Goal: Task Accomplishment & Management: Complete application form

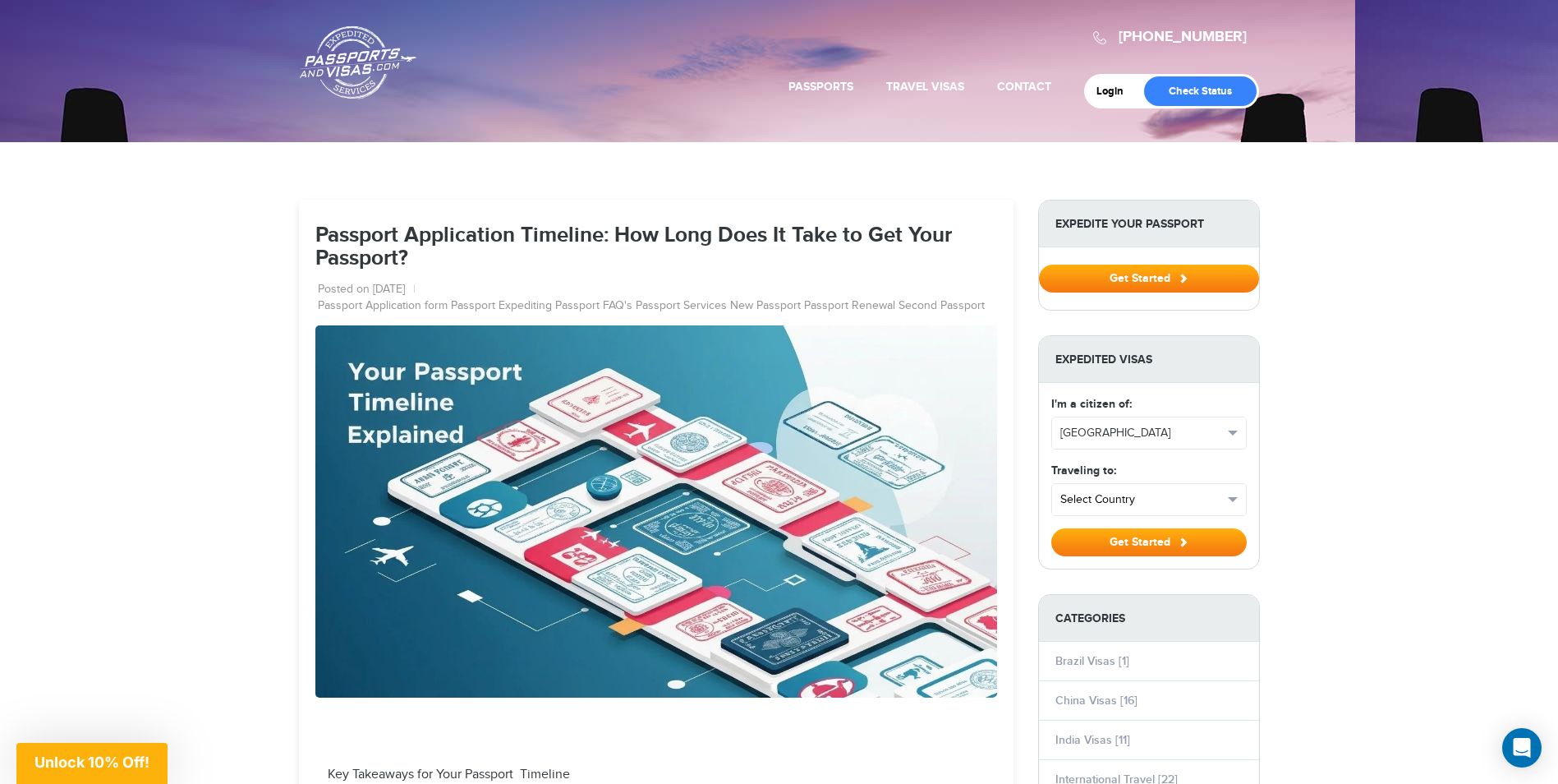
click at [1154, 511] on button "Select Country" at bounding box center [1149, 499] width 193 height 31
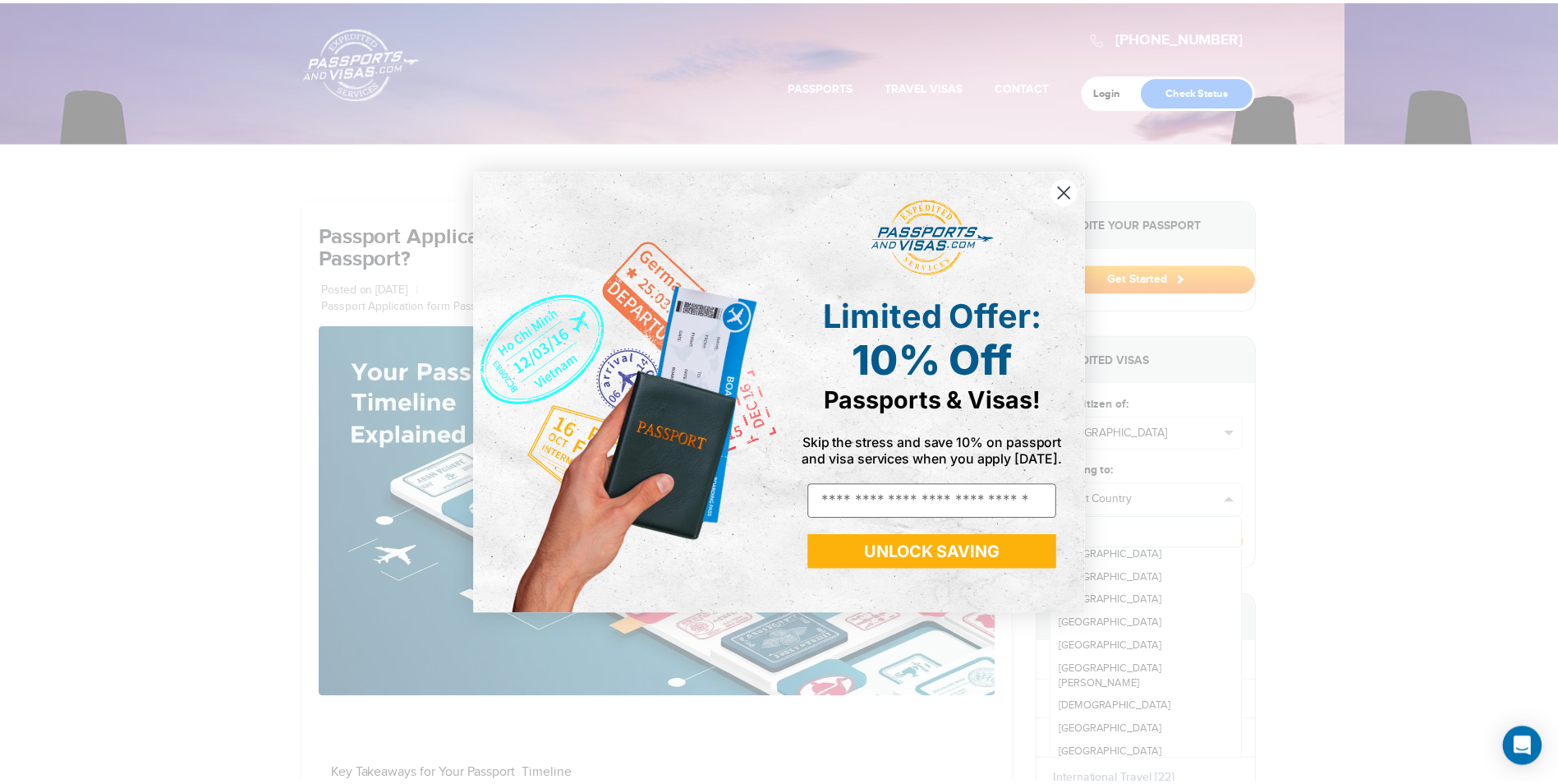
scroll to position [2217, 0]
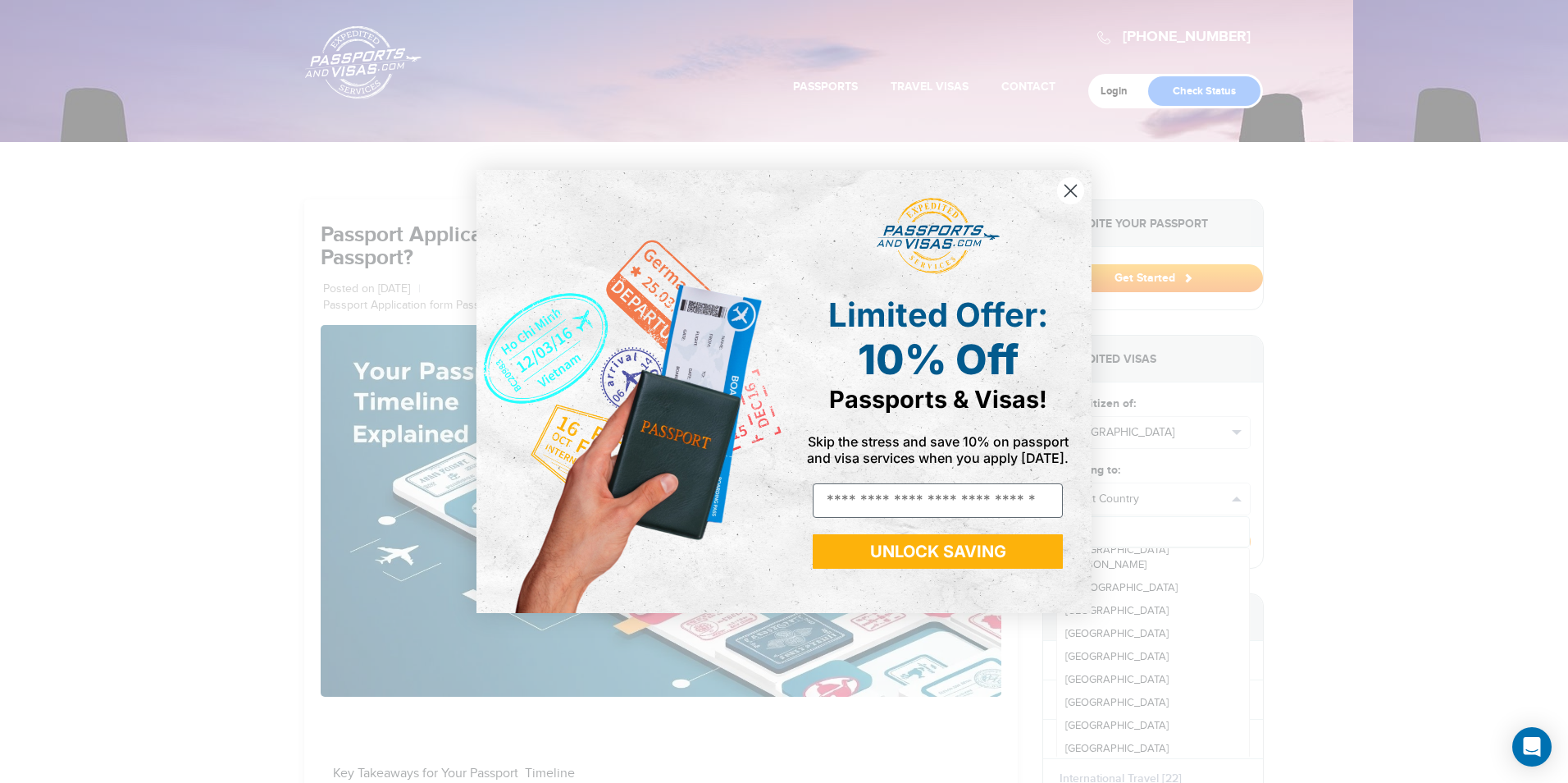
click at [1105, 696] on div "Close dialog Limited Offer: 10% Off Passports & Visas! Skip the stress and save…" at bounding box center [784, 391] width 1568 height 783
click at [1077, 190] on circle "Close dialog" at bounding box center [1070, 190] width 27 height 27
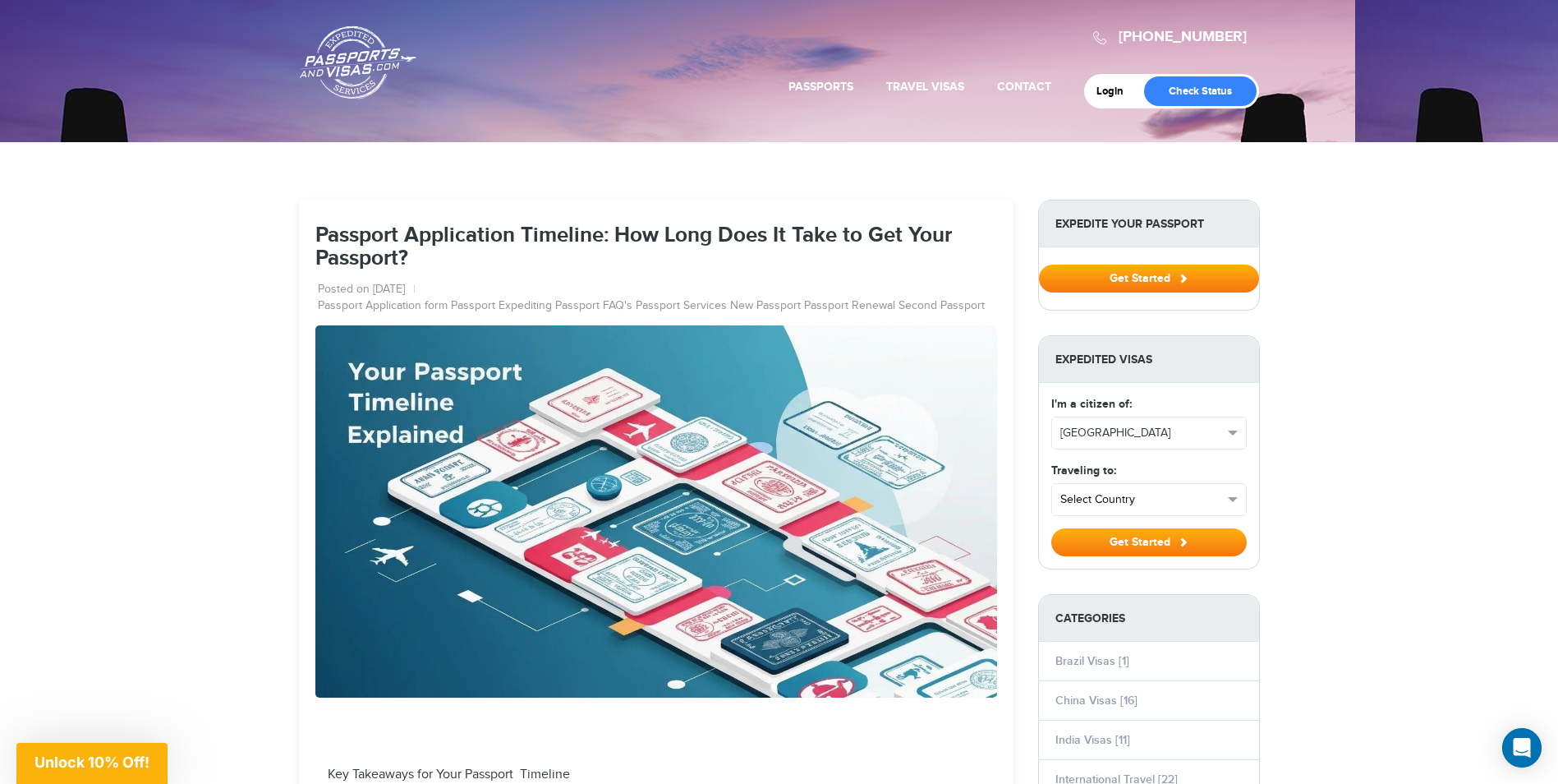
scroll to position [0, 0]
click at [1089, 501] on span "Select Country" at bounding box center [1142, 499] width 163 height 17
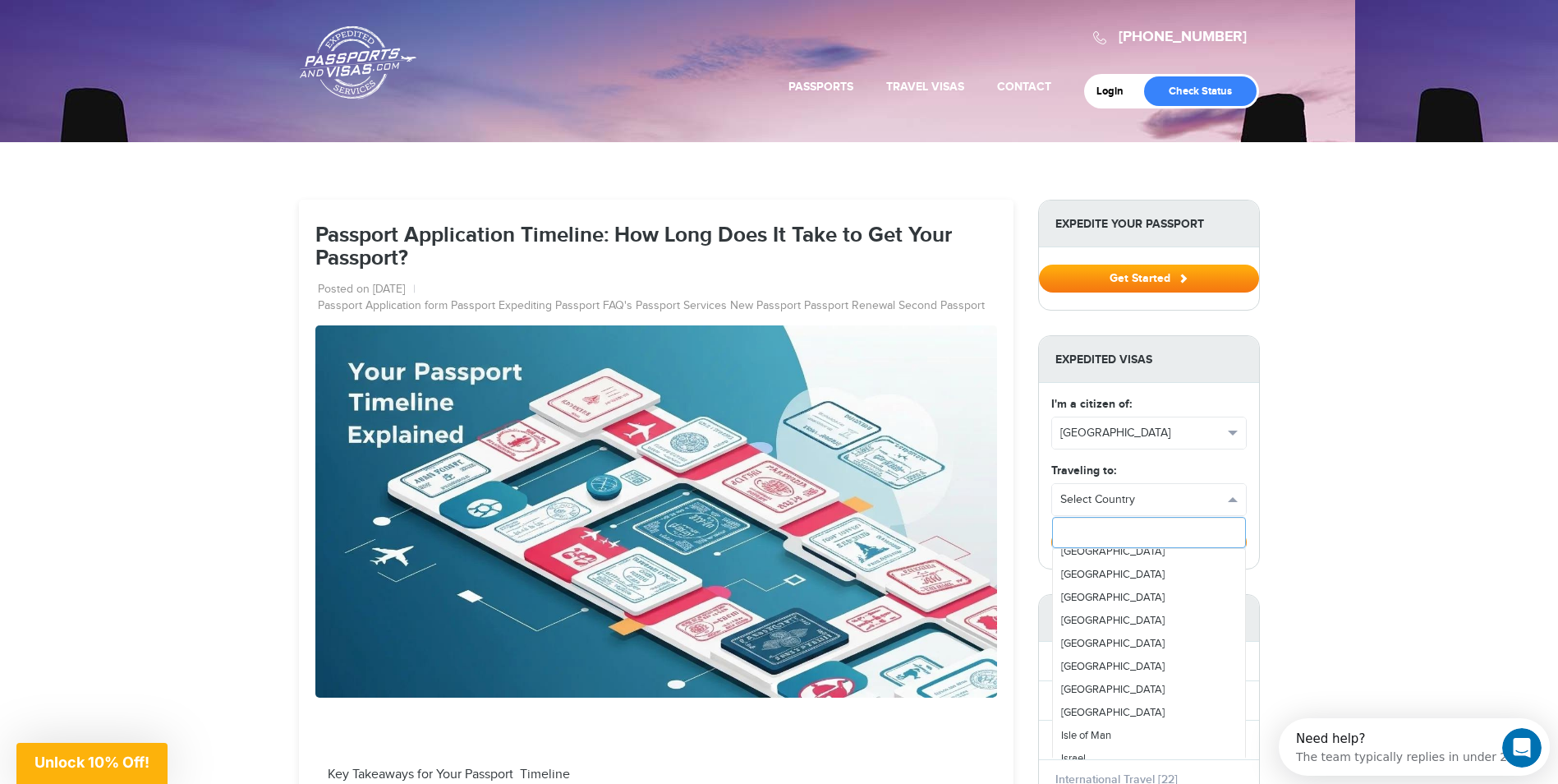
scroll to position [2300, 0]
click at [1092, 616] on link "[GEOGRAPHIC_DATA]" at bounding box center [1149, 621] width 193 height 23
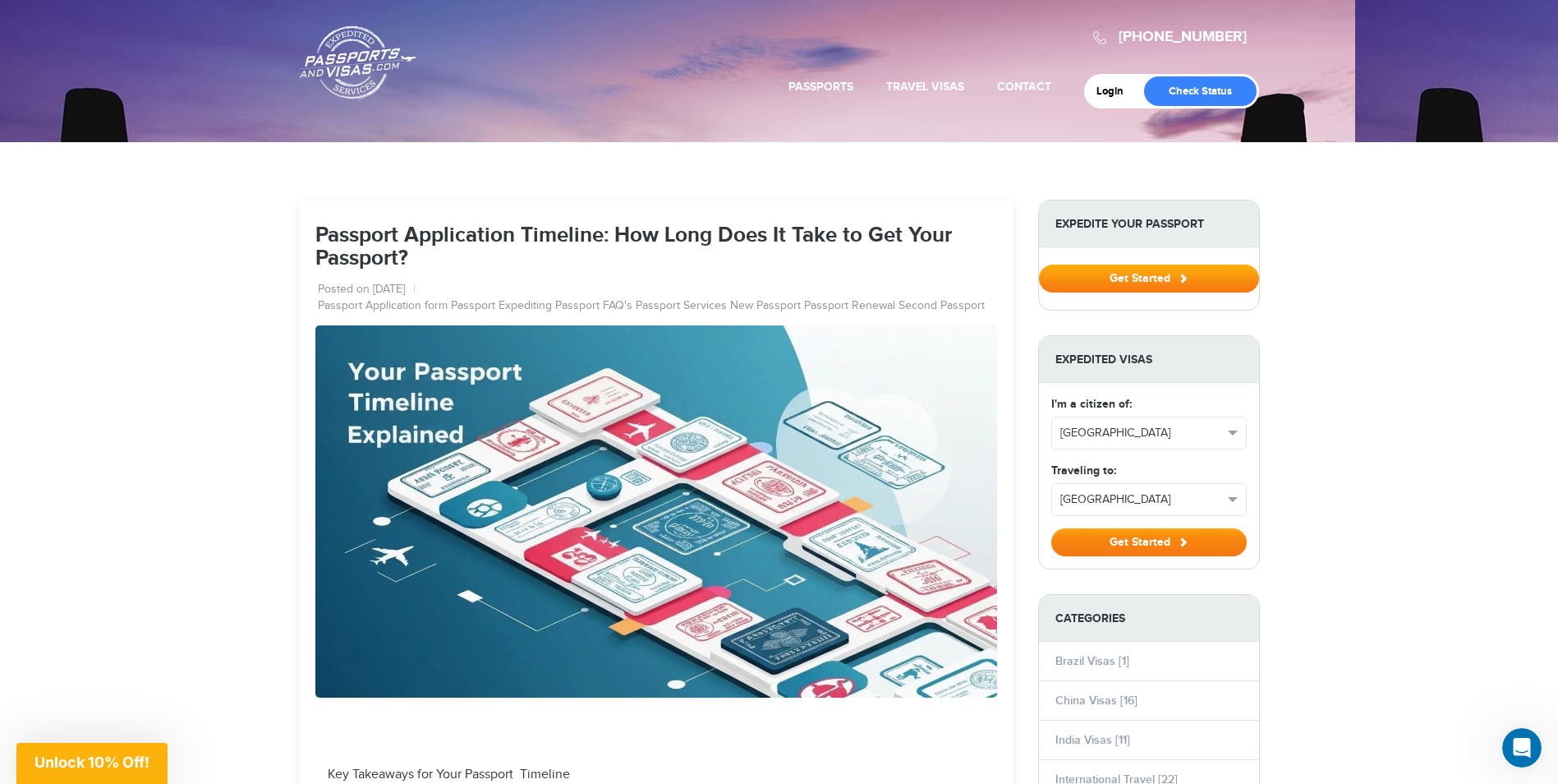
click at [1146, 540] on button "Get Started" at bounding box center [1149, 542] width 195 height 28
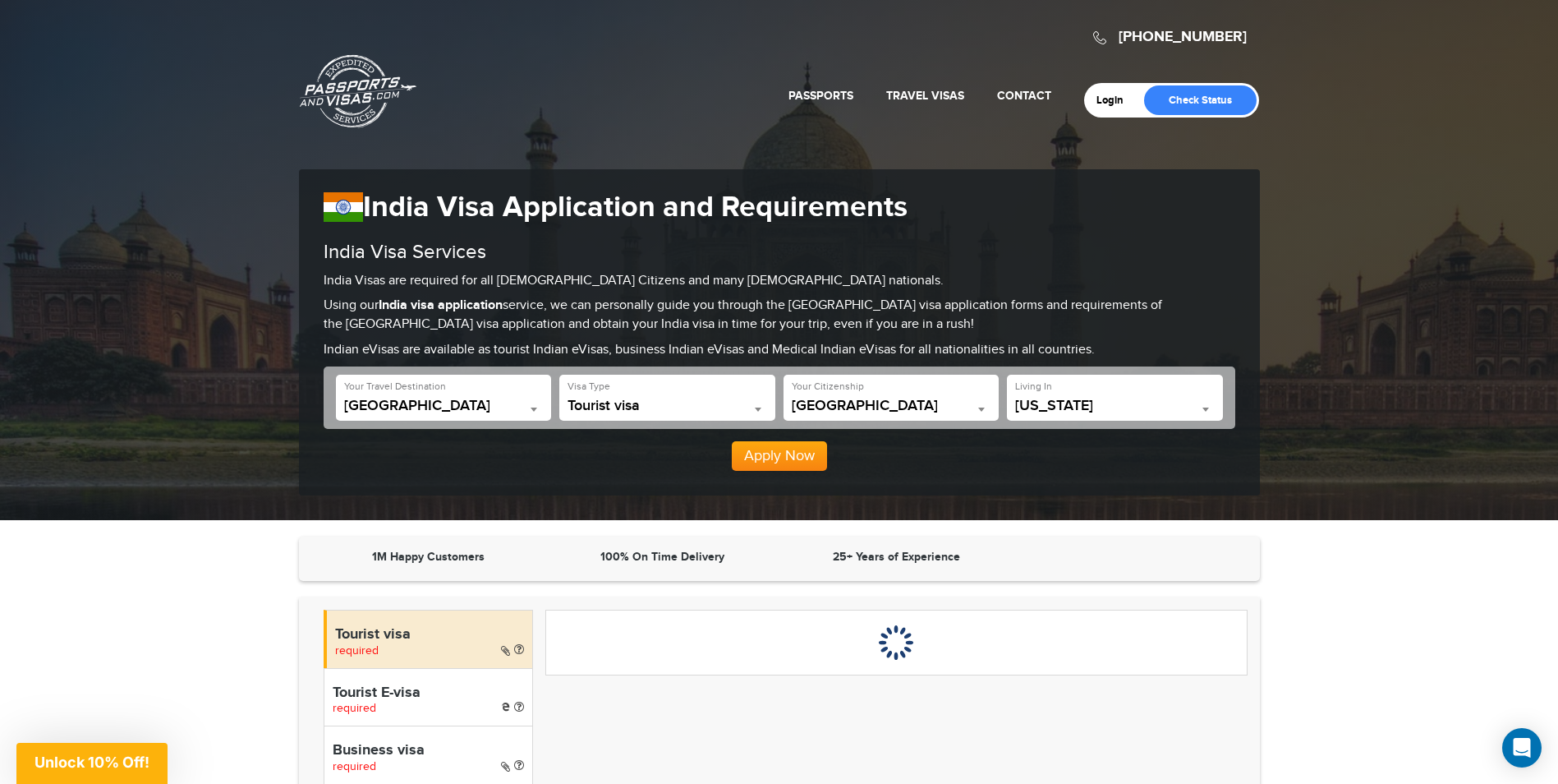
click at [1201, 404] on span at bounding box center [1206, 408] width 17 height 21
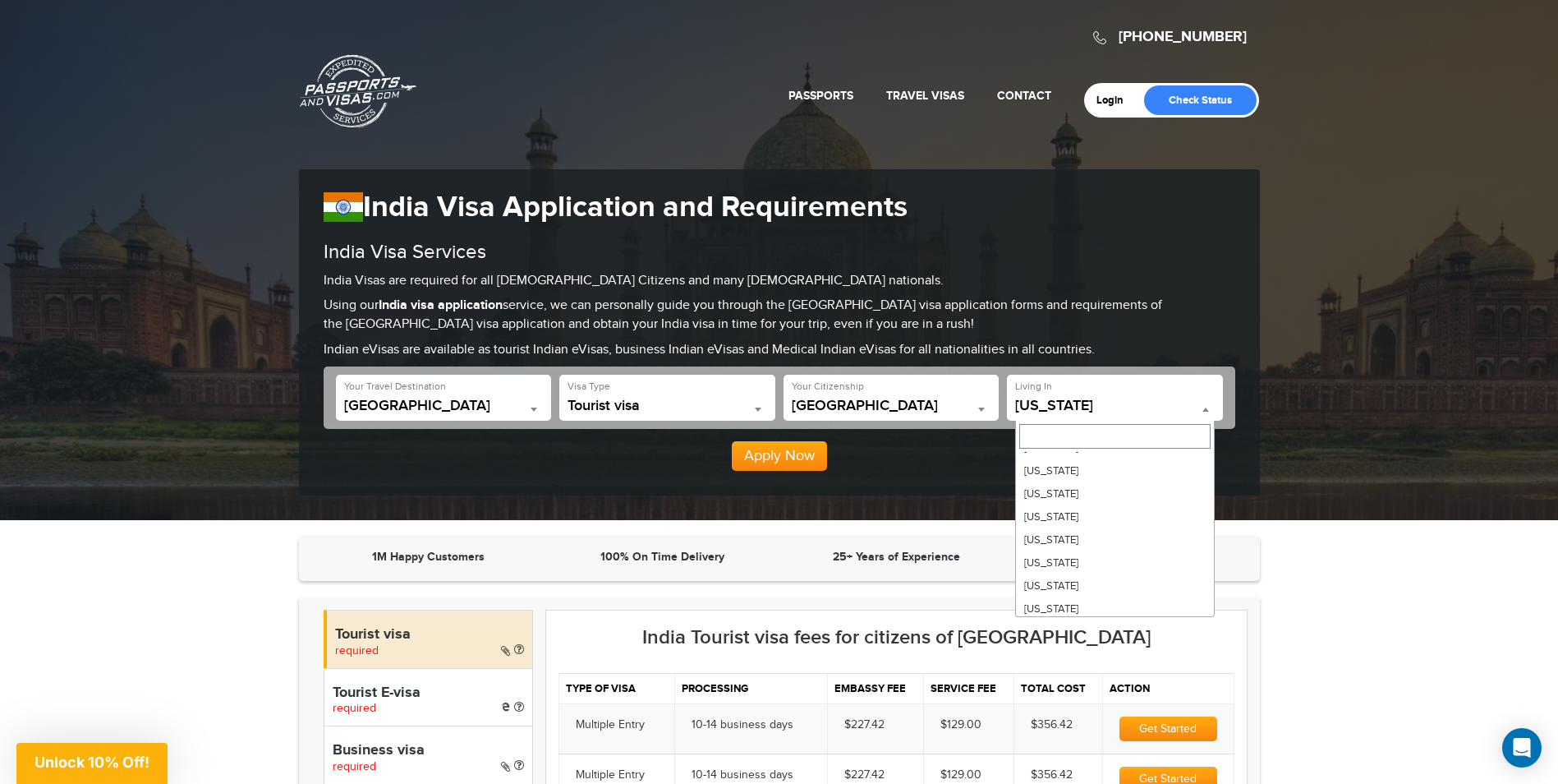
scroll to position [822, 0]
select select "**"
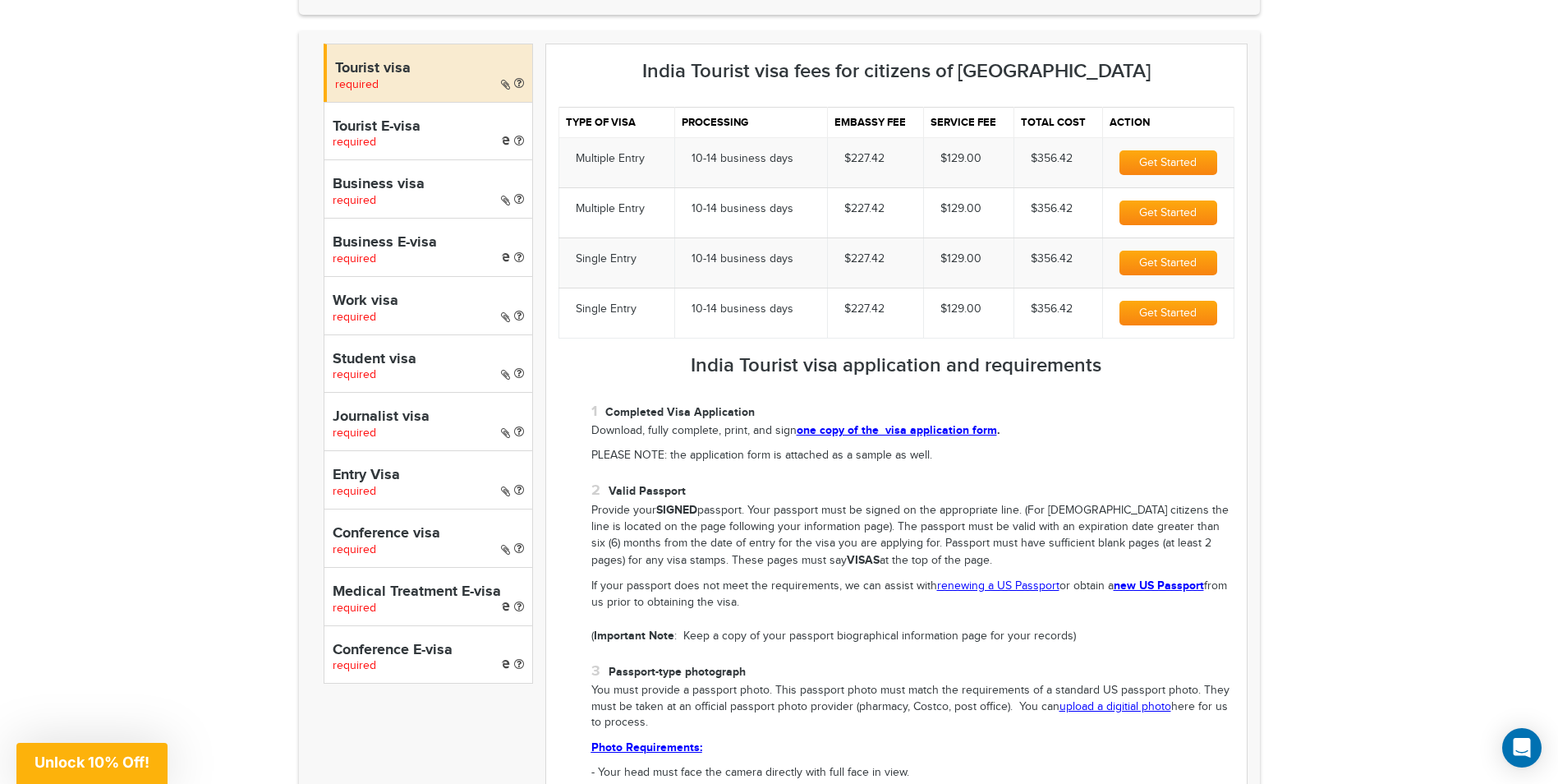
scroll to position [575, 0]
